Goal: Transaction & Acquisition: Purchase product/service

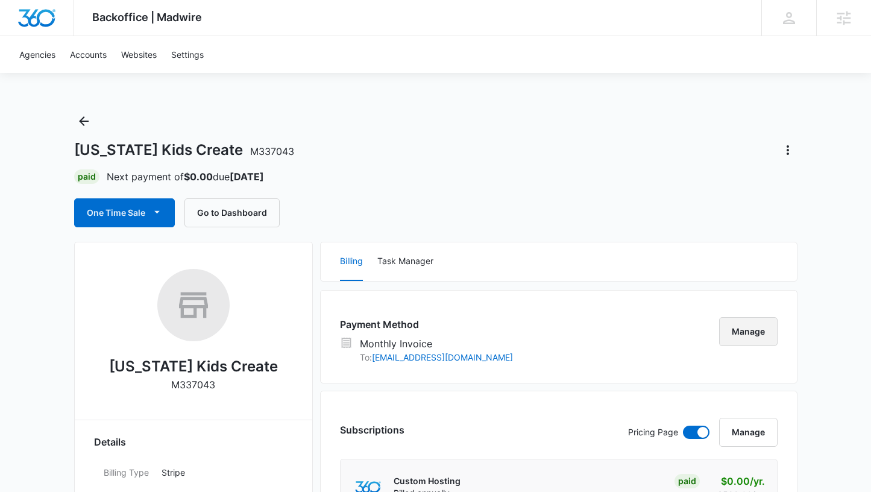
click at [742, 333] on button "Manage" at bounding box center [748, 331] width 58 height 29
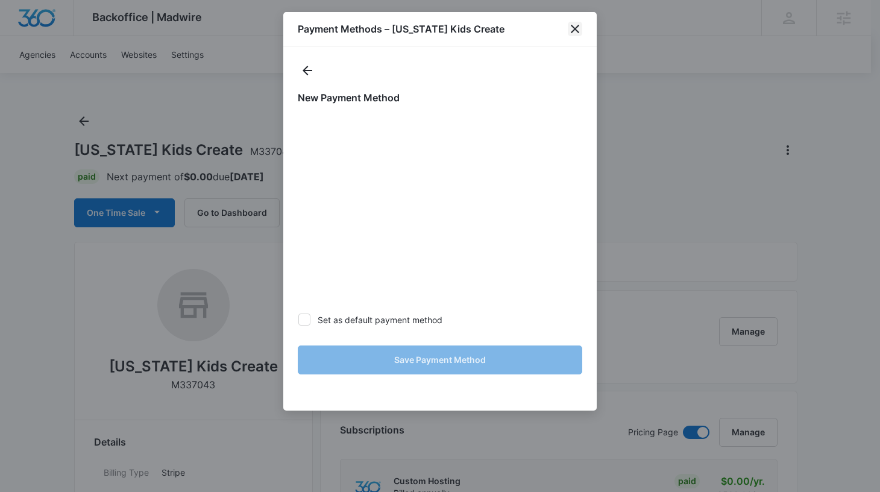
click at [574, 29] on icon "close" at bounding box center [575, 29] width 8 height 8
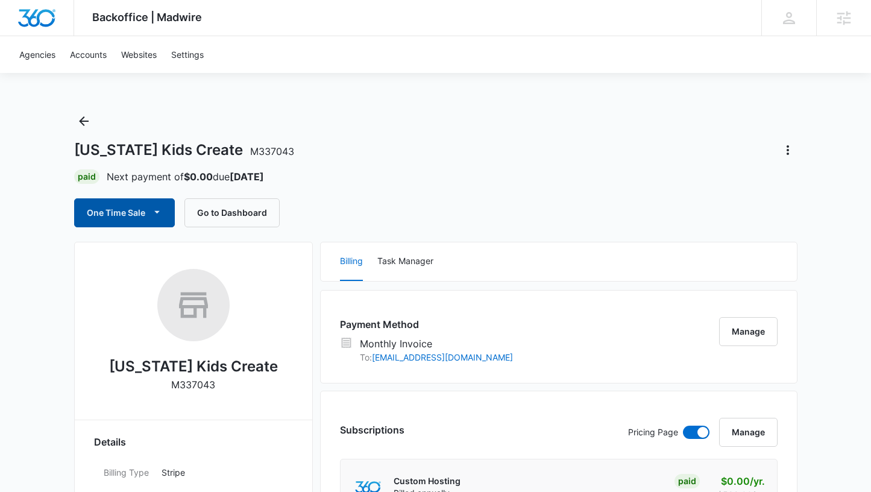
click at [145, 209] on button "One Time Sale" at bounding box center [124, 212] width 101 height 29
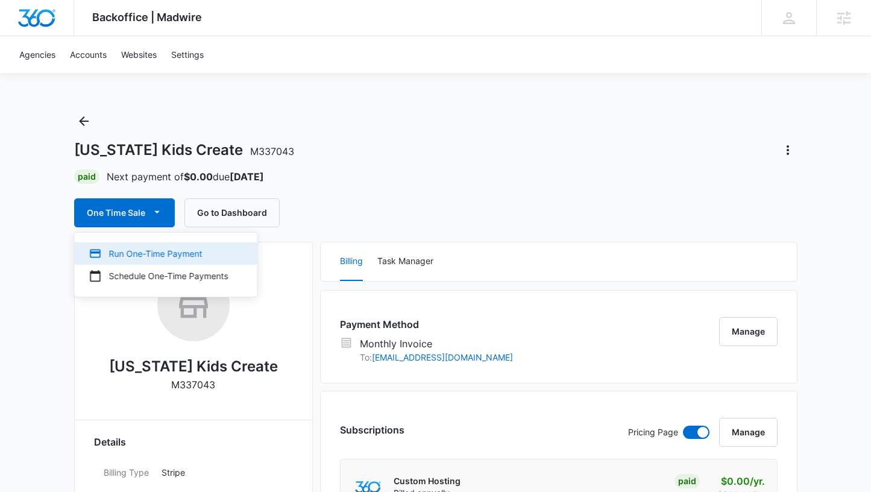
click at [159, 258] on div "Run One-Time Payment" at bounding box center [158, 253] width 139 height 13
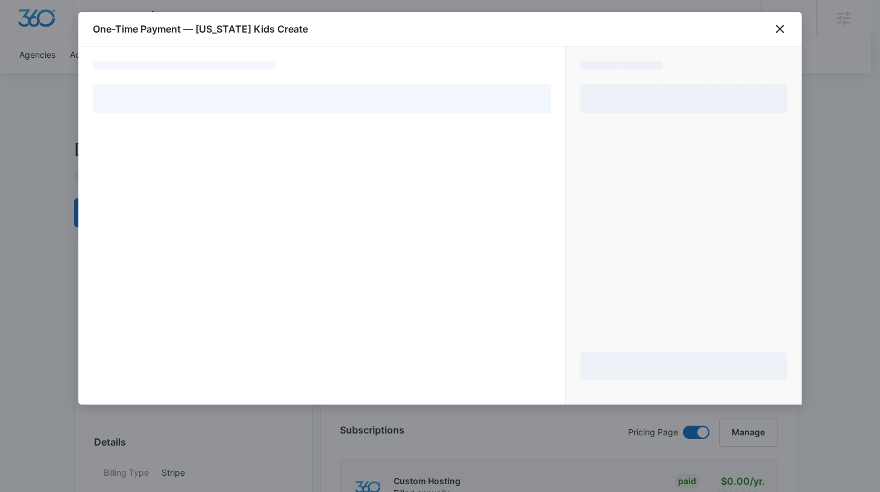
select select "MANUAL_INVOICE"
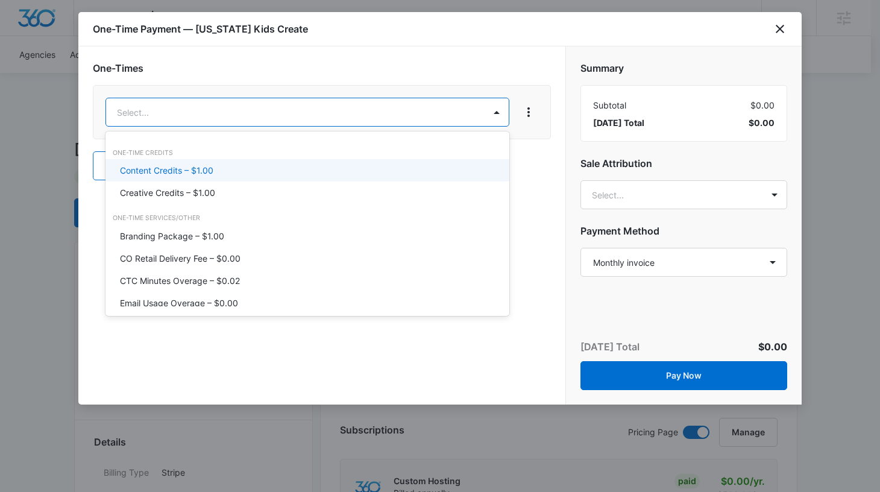
click at [203, 168] on p "Content Credits – $1.00" at bounding box center [166, 170] width 93 height 13
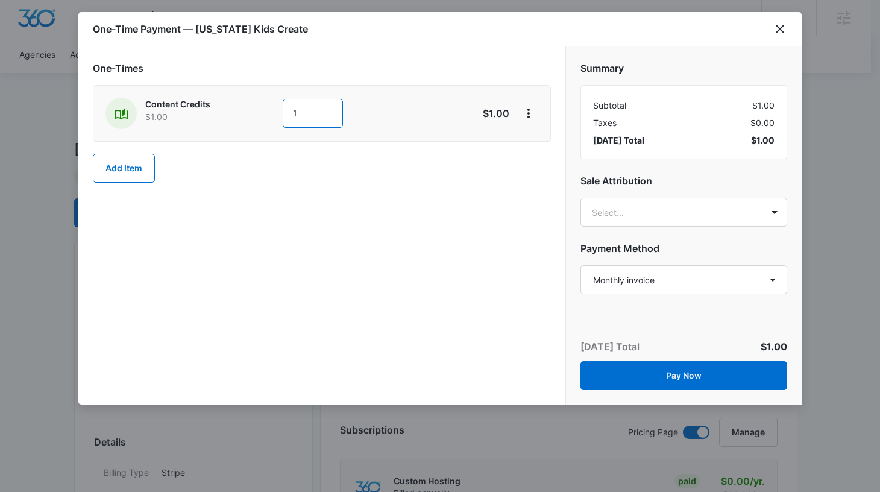
click at [311, 110] on input "1" at bounding box center [313, 113] width 60 height 29
type input "400"
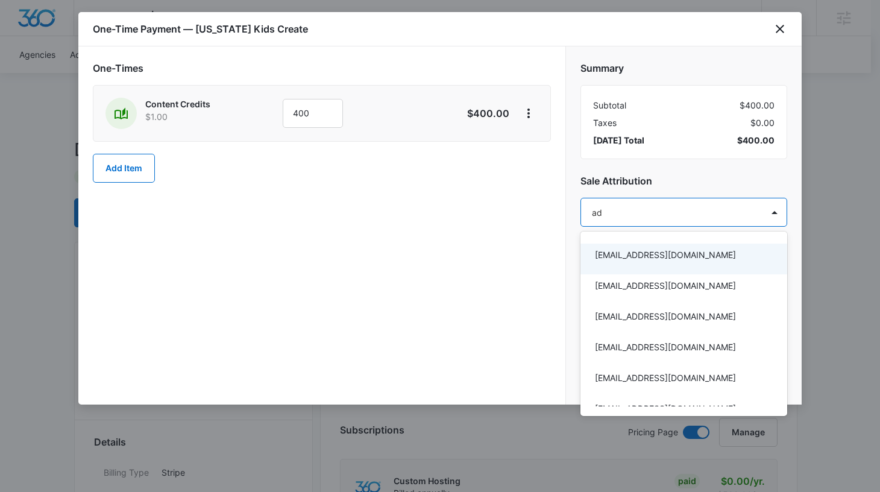
type input "adr"
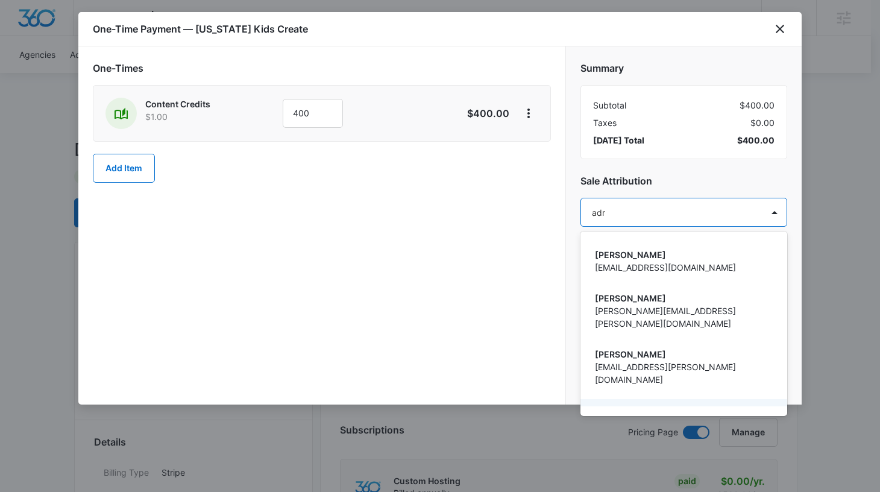
click at [637, 417] on p "adrianne.ridder@madwire.com" at bounding box center [682, 429] width 175 height 25
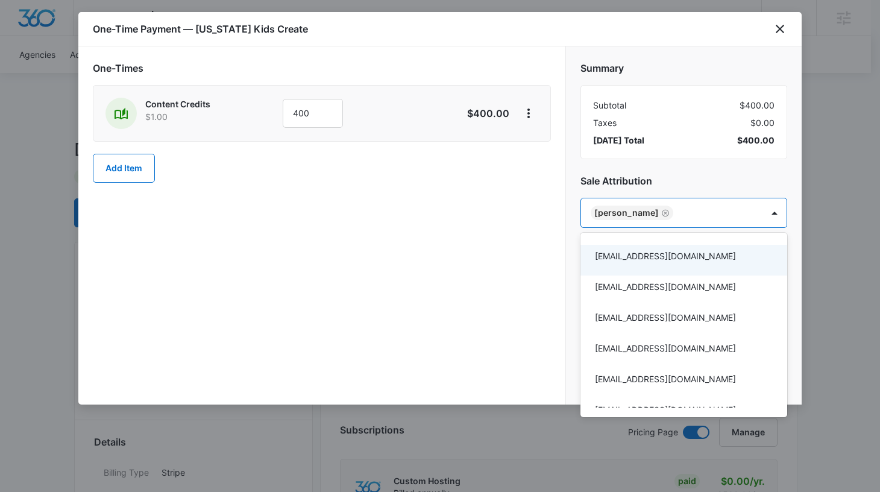
click at [713, 177] on div at bounding box center [440, 246] width 880 height 492
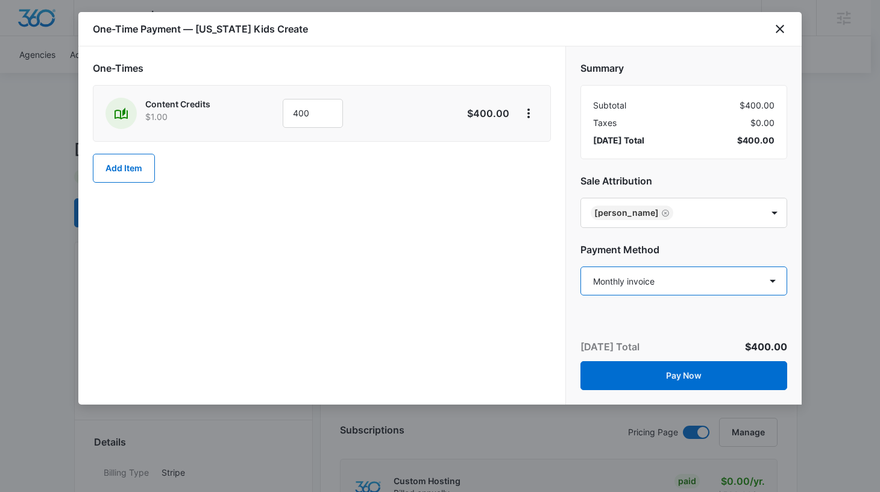
click at [683, 287] on select "Select a payment method New payment method Monthly invoice" at bounding box center [683, 280] width 207 height 29
click at [580, 266] on select "Select a payment method New payment method Monthly invoice" at bounding box center [683, 280] width 207 height 29
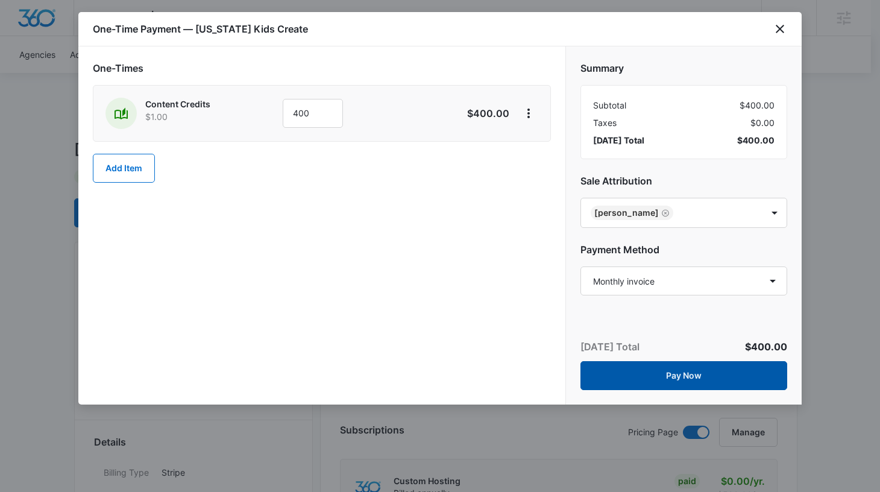
click at [683, 379] on button "Pay Now" at bounding box center [683, 375] width 207 height 29
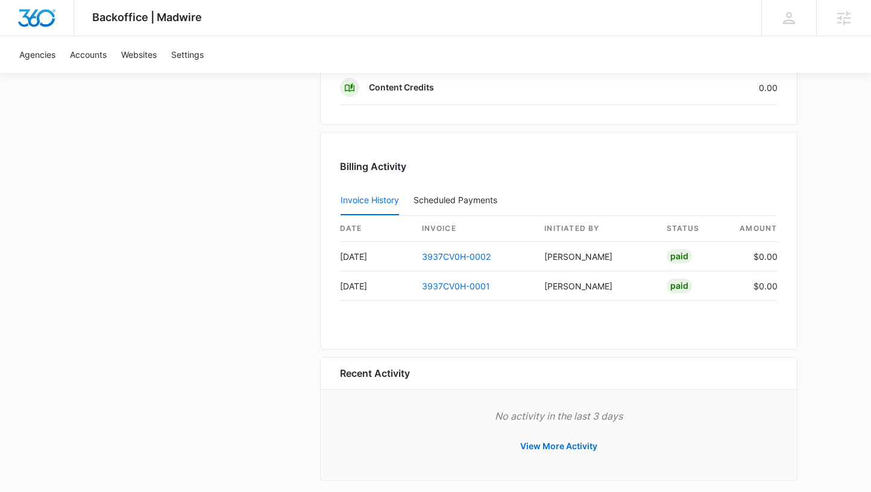
scroll to position [1117, 0]
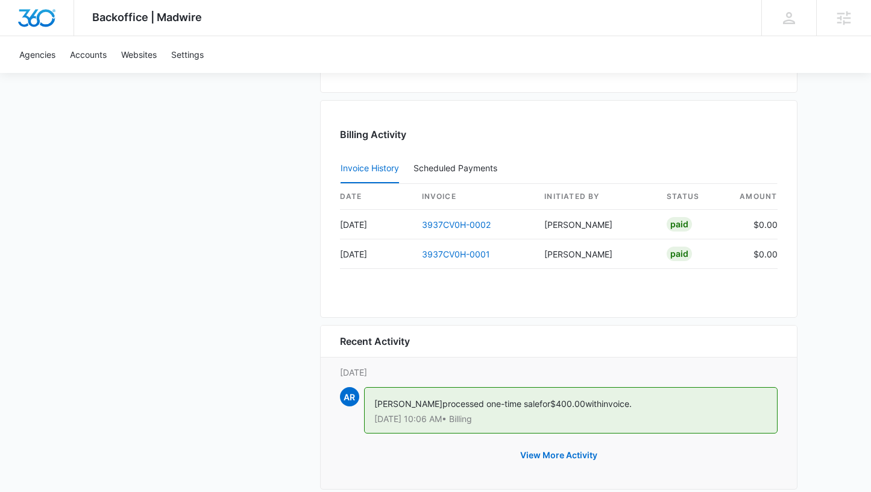
scroll to position [1148, 0]
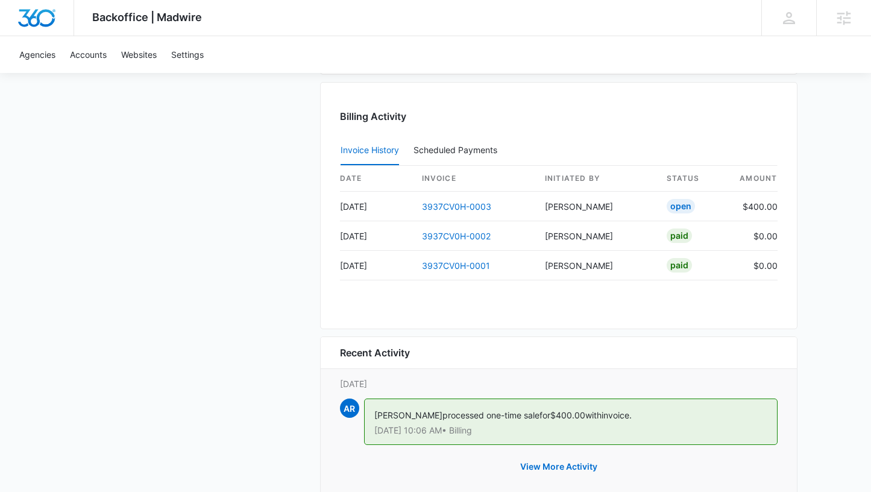
scroll to position [1169, 0]
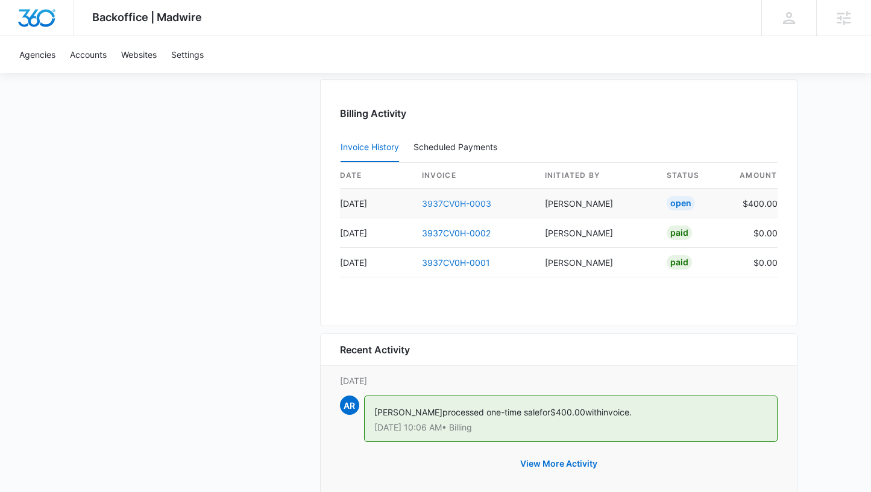
click at [461, 204] on link "3937CV0H-0003" at bounding box center [456, 203] width 69 height 10
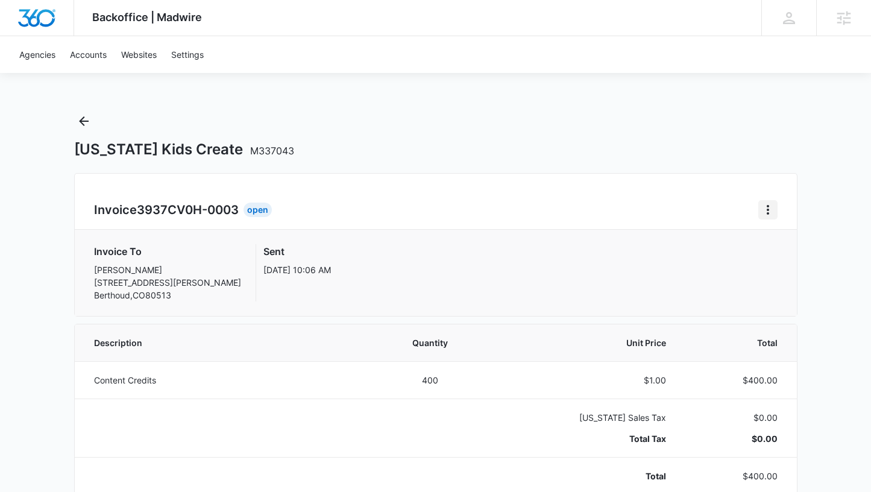
click at [764, 210] on icon "Home" at bounding box center [768, 210] width 14 height 14
click at [685, 238] on link "Download Invoice" at bounding box center [713, 243] width 70 height 10
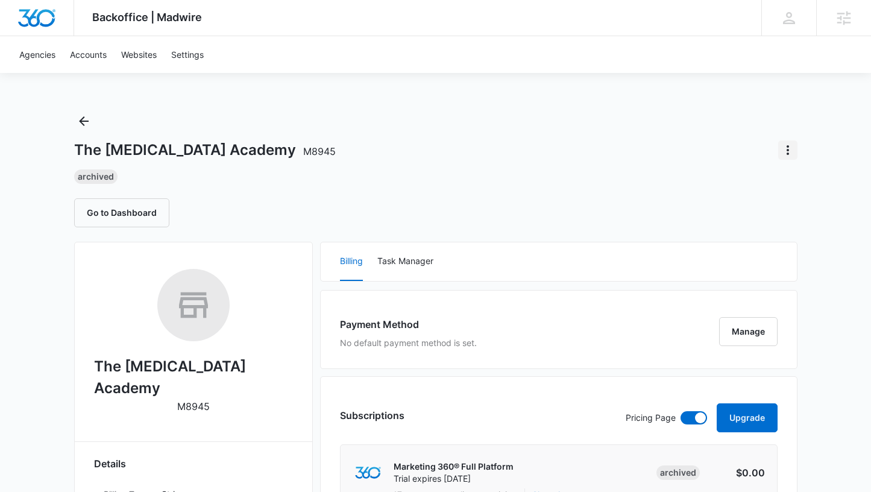
click at [789, 148] on icon "Actions" at bounding box center [788, 150] width 14 height 14
click at [744, 188] on div "Extend Trial" at bounding box center [738, 184] width 59 height 8
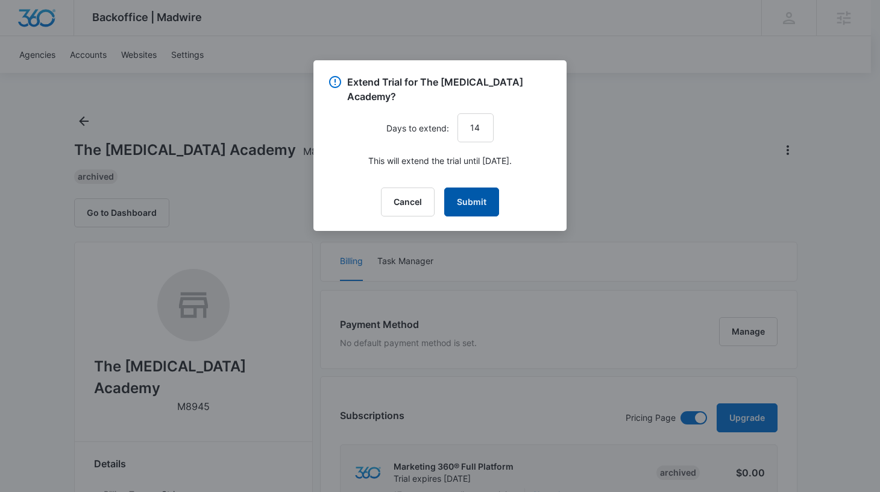
click at [476, 190] on button "Submit" at bounding box center [471, 201] width 55 height 29
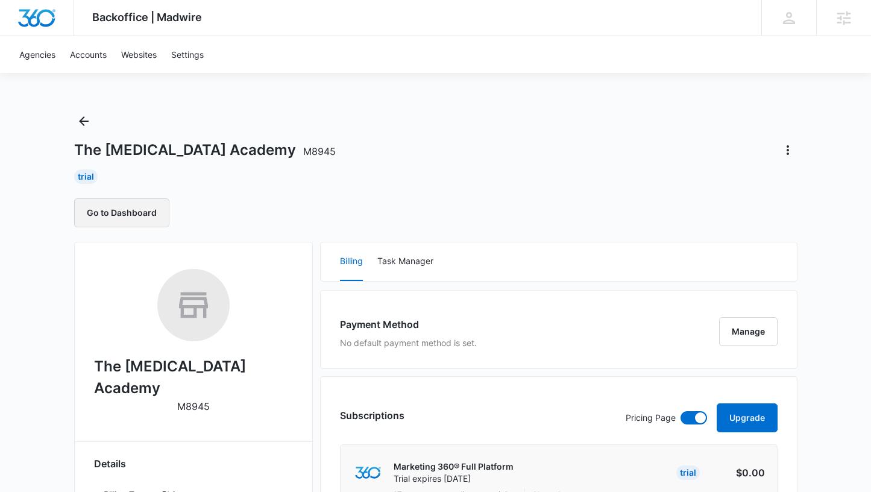
click at [141, 210] on button "Go to Dashboard" at bounding box center [121, 212] width 95 height 29
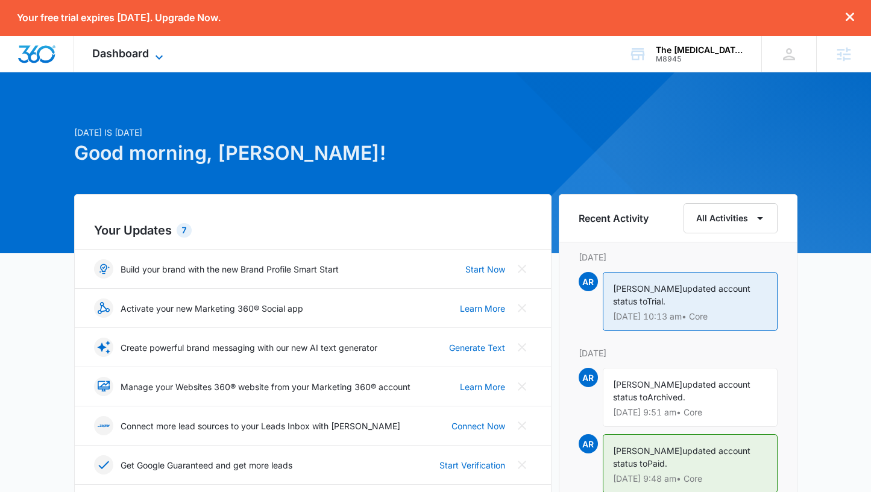
click at [137, 54] on span "Dashboard" at bounding box center [120, 53] width 57 height 13
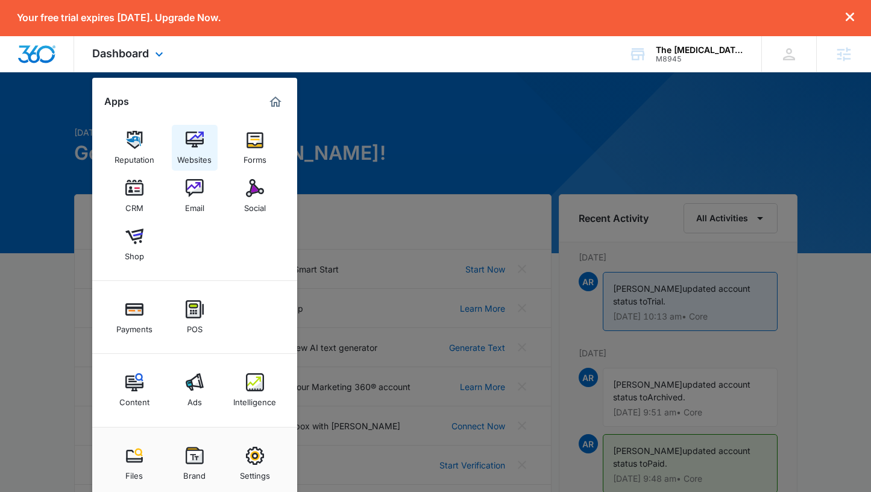
click at [190, 138] on img at bounding box center [195, 140] width 18 height 18
